Goal: Navigation & Orientation: Find specific page/section

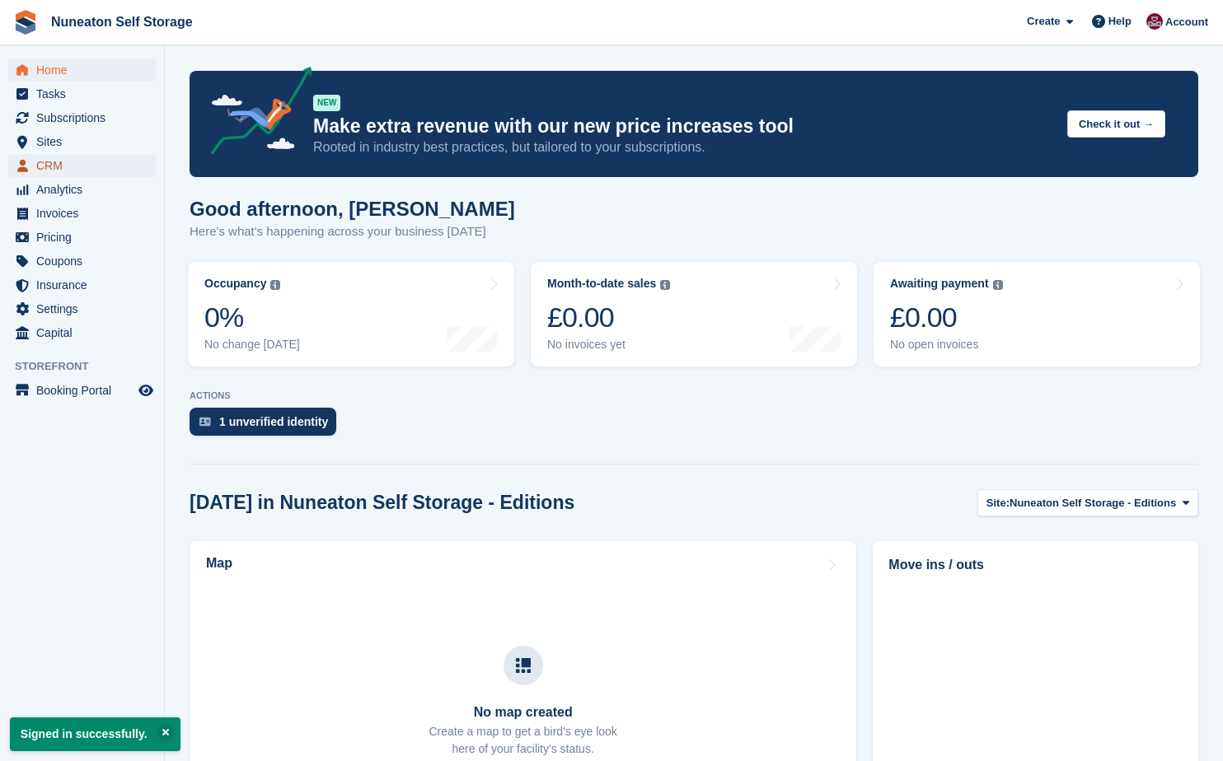
click at [51, 164] on span "CRM" at bounding box center [85, 165] width 99 height 23
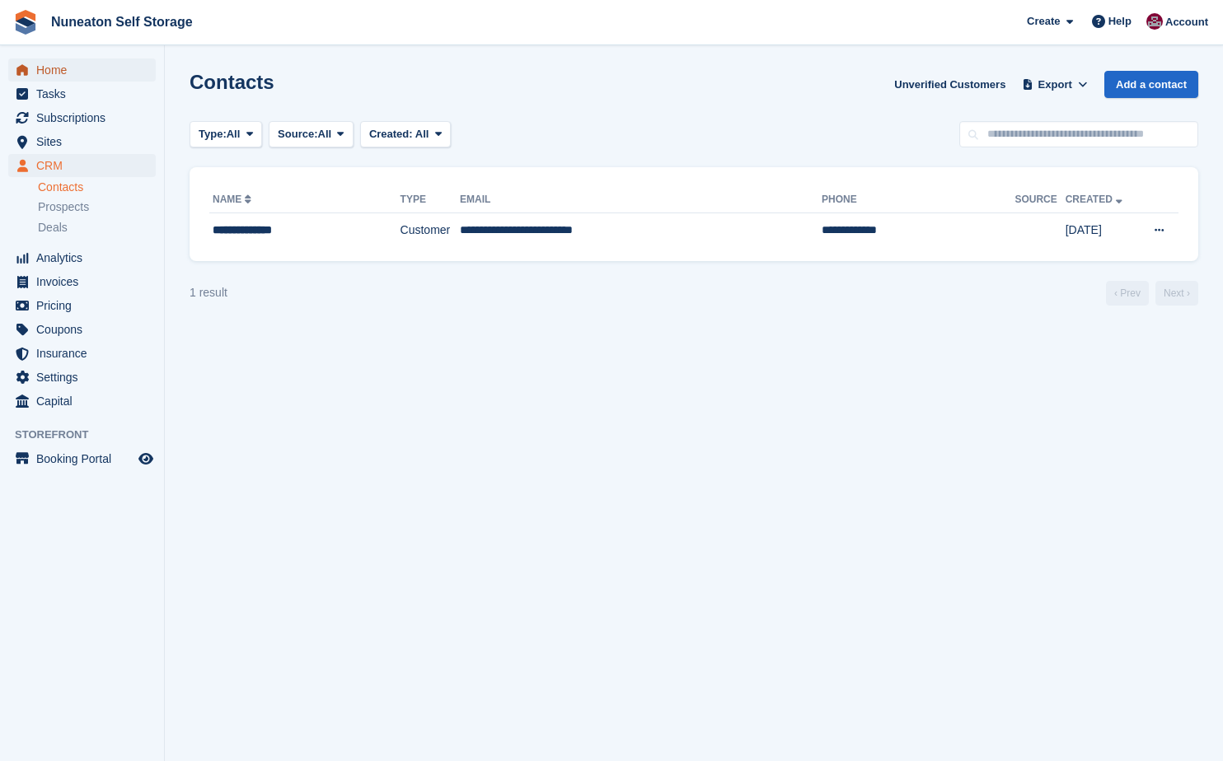
click at [57, 77] on span "Home" at bounding box center [85, 70] width 99 height 23
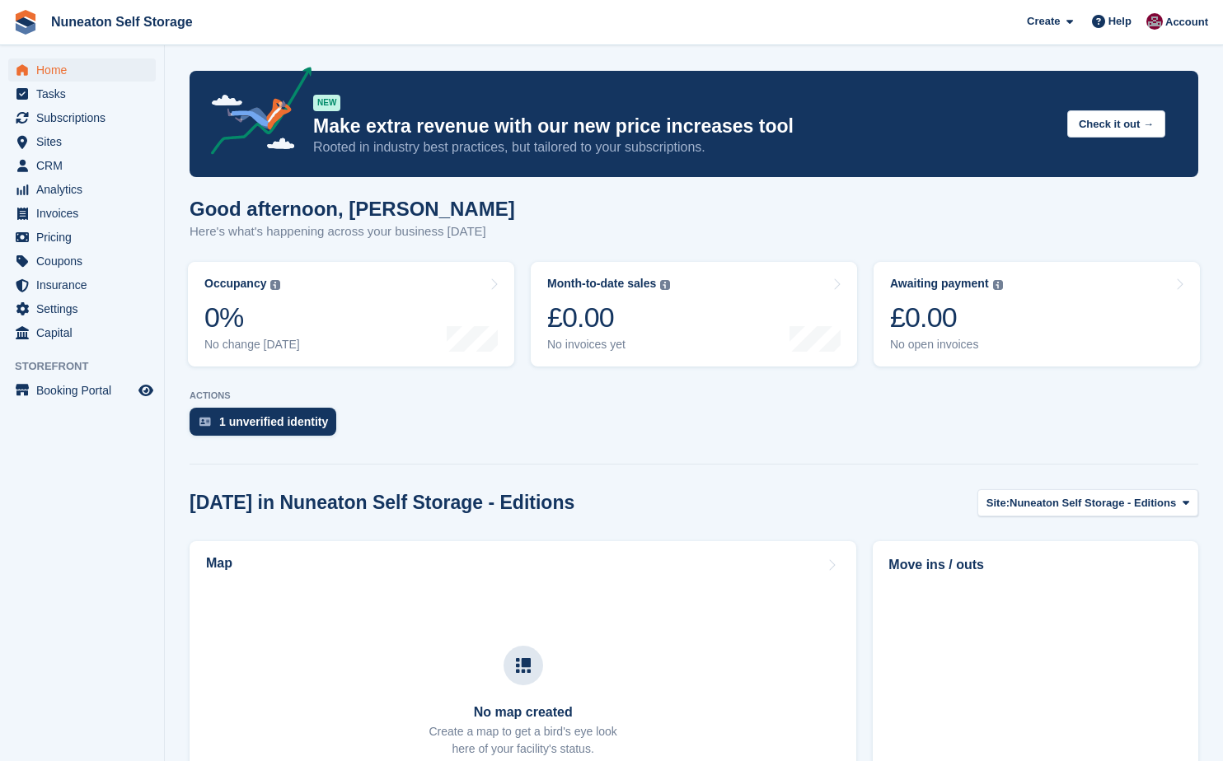
click at [532, 401] on p "ACTIONS" at bounding box center [694, 396] width 1009 height 11
